Goal: Task Accomplishment & Management: Manage account settings

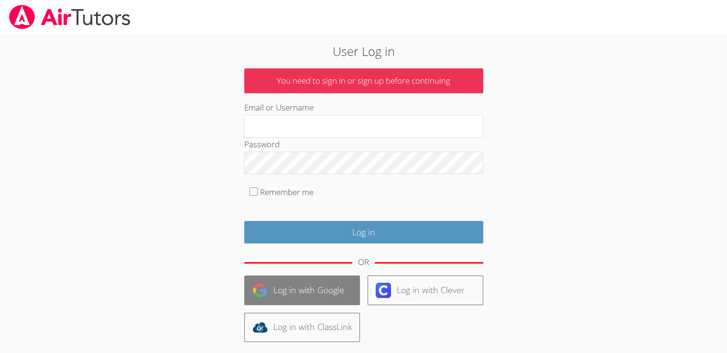
click at [322, 288] on link "Log in with Google" at bounding box center [302, 289] width 116 height 29
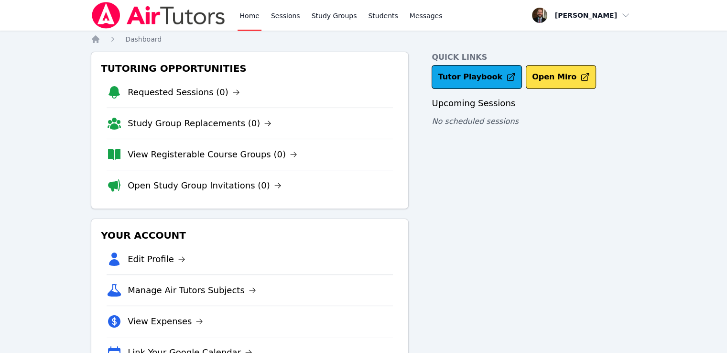
scroll to position [41, 0]
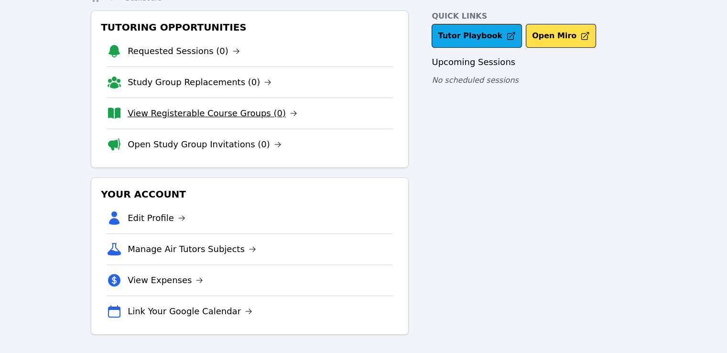
click at [170, 113] on link "View Registerable Course Groups (0)" at bounding box center [213, 113] width 170 height 13
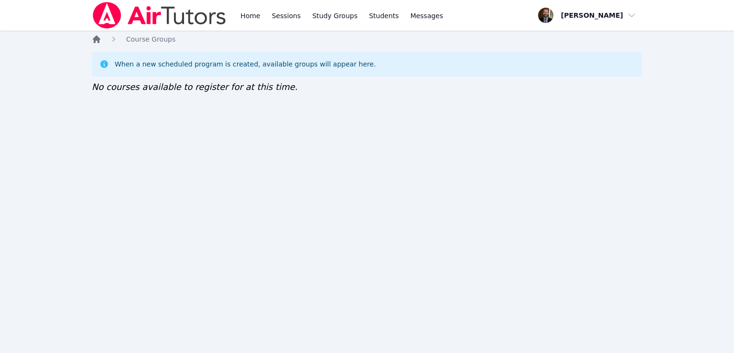
click at [96, 43] on icon "Breadcrumb" at bounding box center [97, 39] width 10 height 10
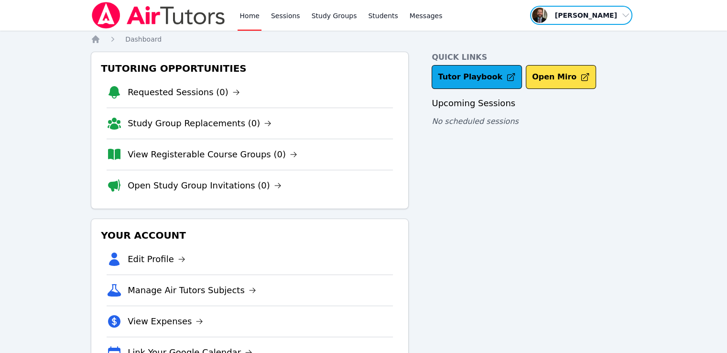
click at [629, 13] on span "button" at bounding box center [581, 15] width 104 height 21
click at [565, 36] on link "Profile" at bounding box center [585, 37] width 92 height 17
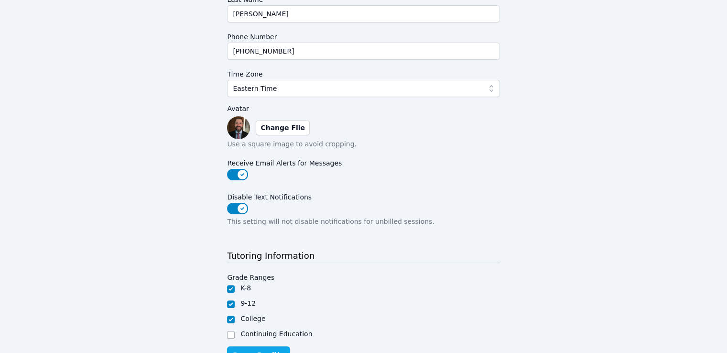
scroll to position [239, 0]
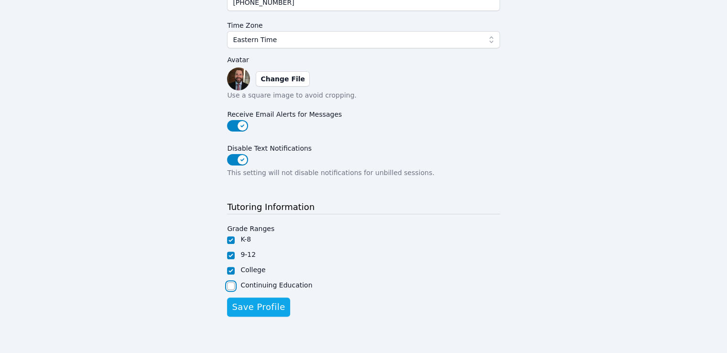
click at [231, 284] on input "Continuing Education" at bounding box center [231, 286] width 8 height 8
checkbox input "true"
click at [258, 306] on span "Save Profile" at bounding box center [258, 306] width 53 height 13
click at [233, 161] on button "Disable Text Notifications" at bounding box center [237, 159] width 21 height 11
click at [258, 306] on span "Save Profile" at bounding box center [258, 306] width 53 height 13
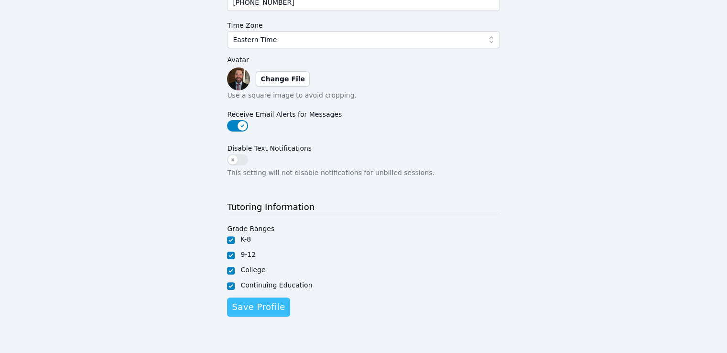
click at [270, 309] on span "Save Profile" at bounding box center [258, 306] width 53 height 13
